Goal: Information Seeking & Learning: Find specific fact

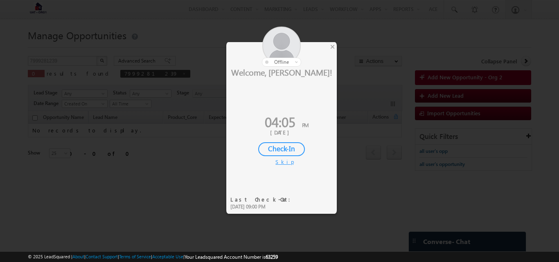
click at [284, 147] on div "Check-In" at bounding box center [281, 149] width 47 height 14
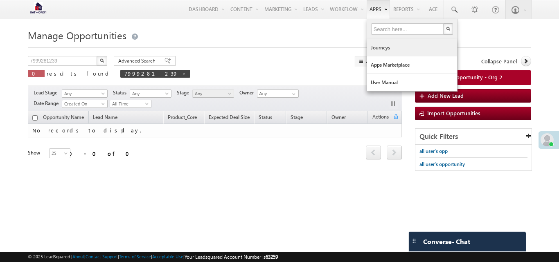
click at [381, 47] on link "Journeys" at bounding box center [412, 47] width 90 height 17
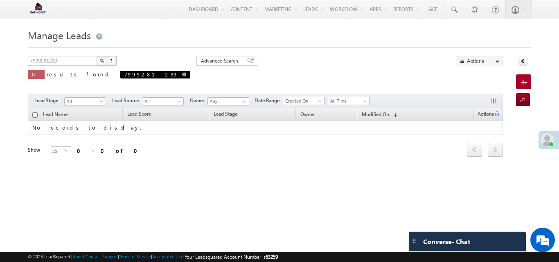
click at [120, 78] on span "7999281239" at bounding box center [155, 75] width 70 height 8
click at [182, 75] on span at bounding box center [184, 74] width 4 height 4
type input "Search Leads"
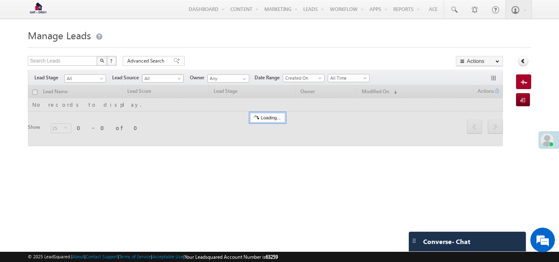
click at [149, 81] on span "All" at bounding box center [161, 78] width 39 height 7
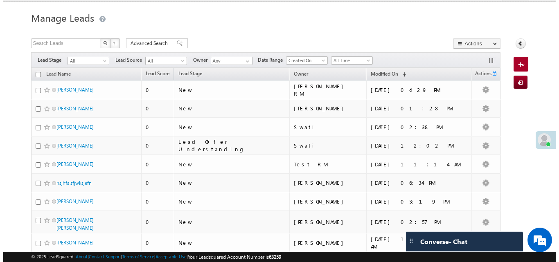
scroll to position [19, 0]
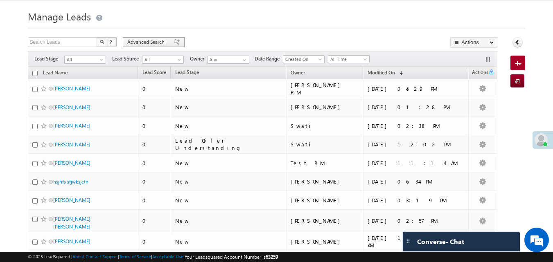
click at [152, 45] on span "Advanced Search" at bounding box center [147, 41] width 40 height 7
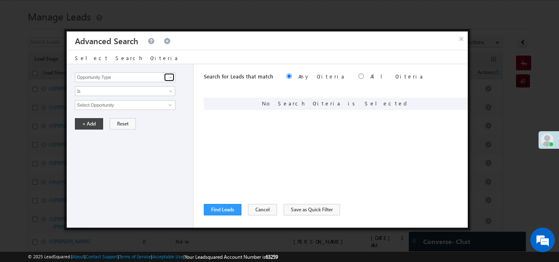
click at [169, 79] on span at bounding box center [170, 77] width 7 height 7
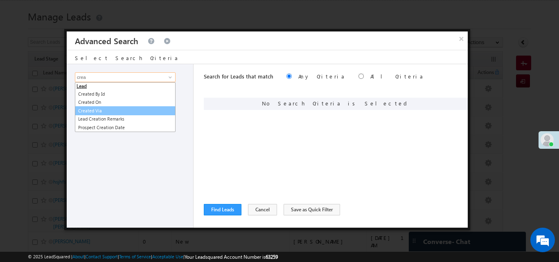
click at [99, 108] on link "Created Via" at bounding box center [125, 110] width 101 height 9
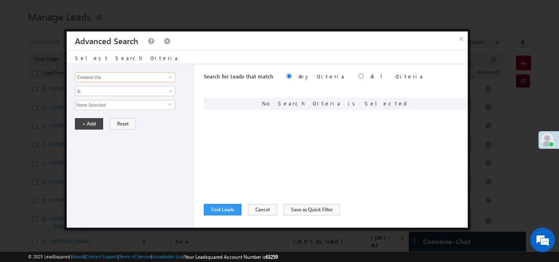
type input "Created Via"
click at [116, 106] on span "None Selected" at bounding box center [121, 105] width 93 height 9
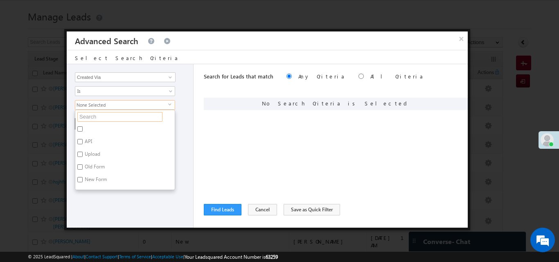
click at [112, 116] on input "text" at bounding box center [119, 117] width 85 height 10
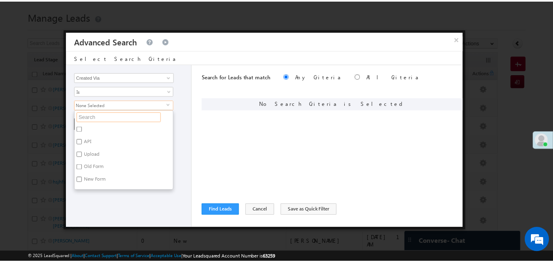
scroll to position [23, 0]
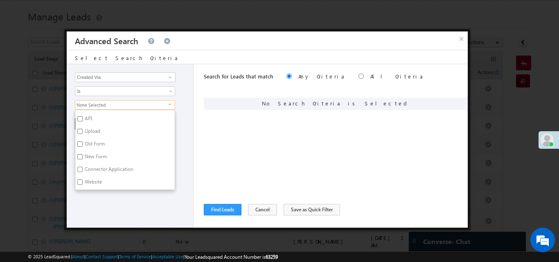
click at [81, 171] on input "Connector Application" at bounding box center [79, 169] width 5 height 5
checkbox input "true"
click at [218, 168] on div "Search for Leads that match Any Criteria All Criteria Note that the current tri…" at bounding box center [336, 146] width 264 height 164
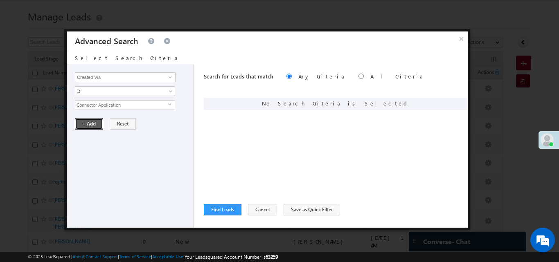
click at [95, 124] on button "+ Add" at bounding box center [89, 123] width 28 height 11
click at [221, 207] on button "Find Leads" at bounding box center [223, 209] width 38 height 11
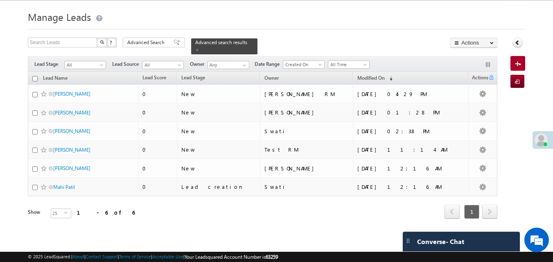
scroll to position [14, 0]
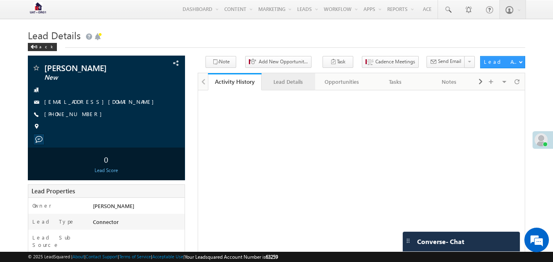
click at [300, 80] on div "Lead Details" at bounding box center [288, 82] width 40 height 10
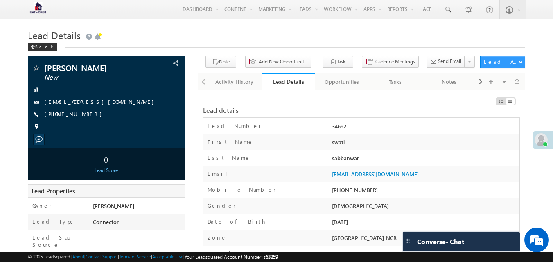
drag, startPoint x: 353, startPoint y: 127, endPoint x: 433, endPoint y: 117, distance: 80.5
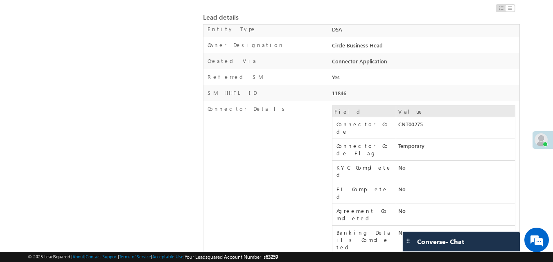
drag, startPoint x: 428, startPoint y: 122, endPoint x: 396, endPoint y: 124, distance: 32.9
click at [396, 124] on td "CNT00275" at bounding box center [455, 128] width 119 height 22
copy td "CNT00275"
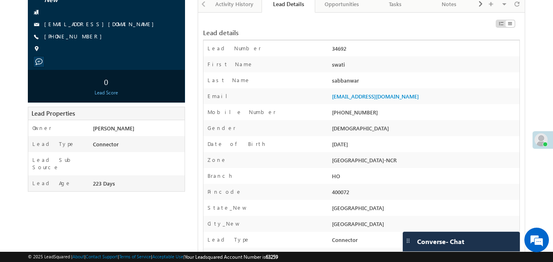
scroll to position [73, 0]
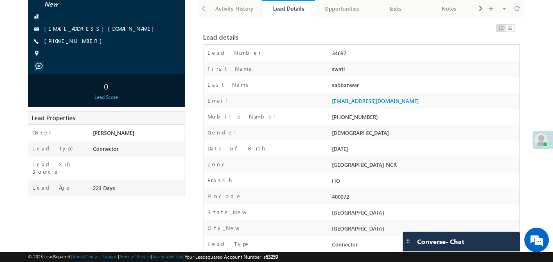
drag, startPoint x: 376, startPoint y: 117, endPoint x: 343, endPoint y: 114, distance: 33.2
click at [343, 114] on div "+91-9418700270" at bounding box center [424, 118] width 189 height 11
copy div "9418700270"
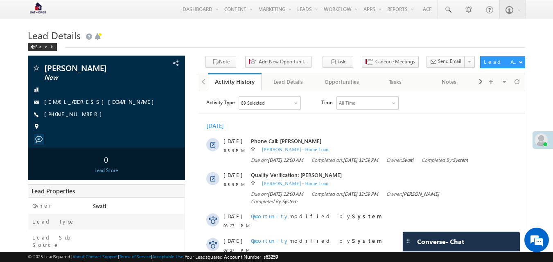
click at [390, 127] on div "[DATE]" at bounding box center [361, 125] width 327 height 7
click at [390, 80] on div "Tasks" at bounding box center [395, 82] width 40 height 10
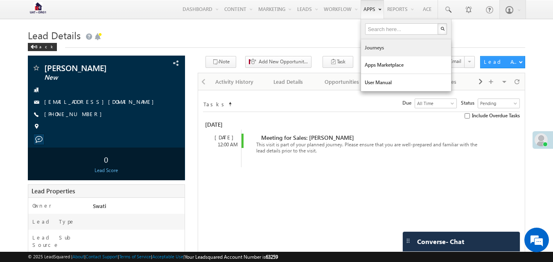
click at [372, 50] on link "Journeys" at bounding box center [406, 47] width 90 height 17
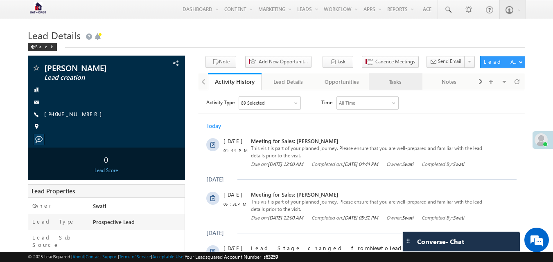
click at [400, 84] on div "Tasks" at bounding box center [395, 82] width 40 height 10
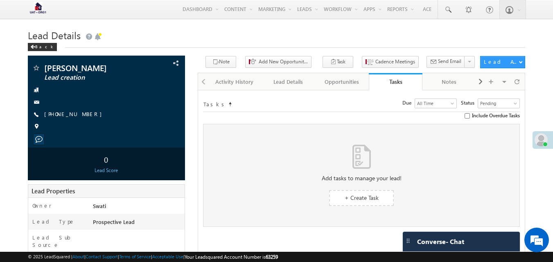
click at [437, 43] on div "Back" at bounding box center [277, 45] width 498 height 5
click at [222, 82] on div "Activity History" at bounding box center [234, 82] width 40 height 10
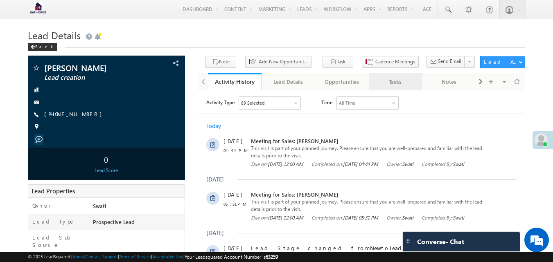
click at [400, 79] on div "Tasks" at bounding box center [395, 82] width 40 height 10
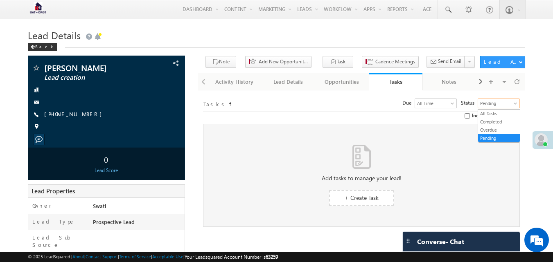
click at [491, 101] on span "Pending" at bounding box center [497, 103] width 39 height 7
click at [491, 123] on link "Completed" at bounding box center [499, 121] width 42 height 7
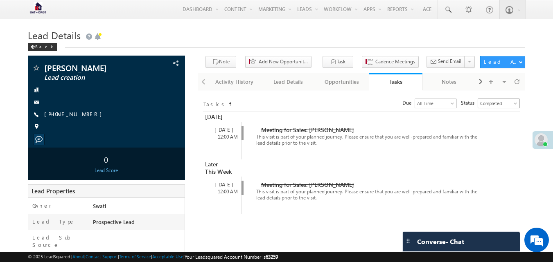
click at [487, 106] on span "Completed" at bounding box center [497, 103] width 39 height 7
click at [487, 113] on link "All Tasks" at bounding box center [499, 113] width 42 height 7
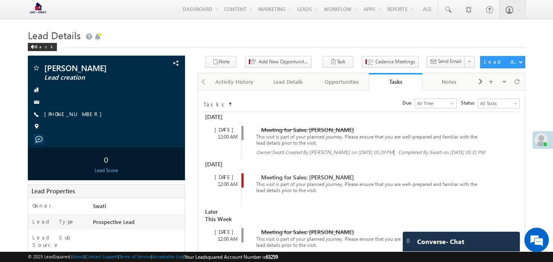
drag, startPoint x: 359, startPoint y: 132, endPoint x: 259, endPoint y: 128, distance: 99.9
click at [259, 128] on div "Meeting for Sales: [PERSON_NAME]" at bounding box center [362, 130] width 232 height 8
click at [386, 129] on div "Meeting for Sales: [PERSON_NAME]" at bounding box center [362, 130] width 232 height 8
drag, startPoint x: 281, startPoint y: 80, endPoint x: 287, endPoint y: 97, distance: 17.6
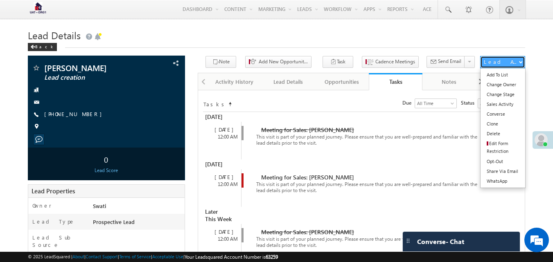
click at [513, 61] on div "Lead Actions" at bounding box center [501, 61] width 35 height 7
click at [499, 106] on link "Sales Activity" at bounding box center [502, 104] width 45 height 10
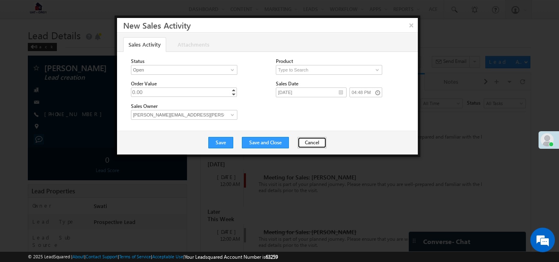
click at [299, 144] on button "Cancel" at bounding box center [312, 142] width 29 height 11
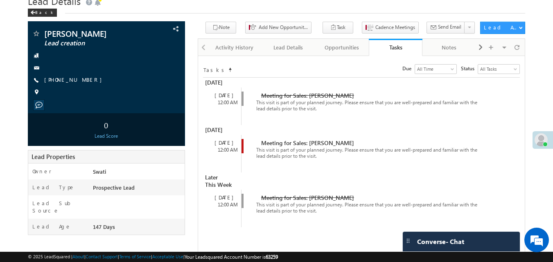
scroll to position [36, 0]
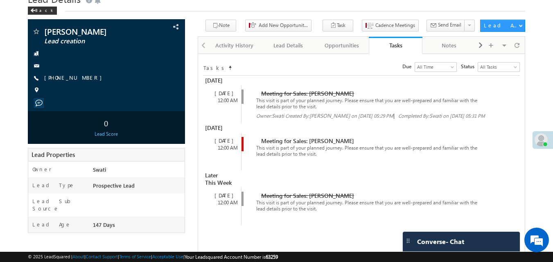
drag, startPoint x: 280, startPoint y: 95, endPoint x: 256, endPoint y: 122, distance: 36.8
click at [443, 119] on span "on [DATE] 05:31 PM" at bounding box center [464, 116] width 42 height 6
